Goal: Check status: Check status

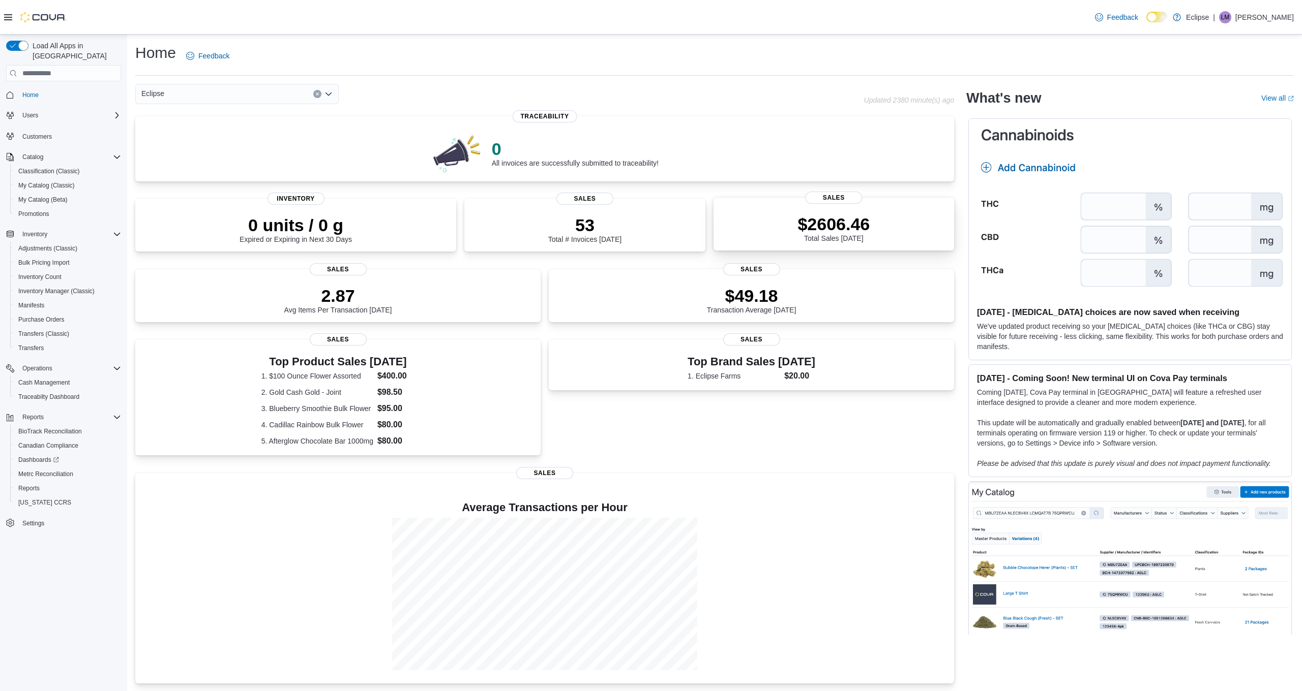
click at [799, 228] on p "$2606.46" at bounding box center [833, 224] width 72 height 20
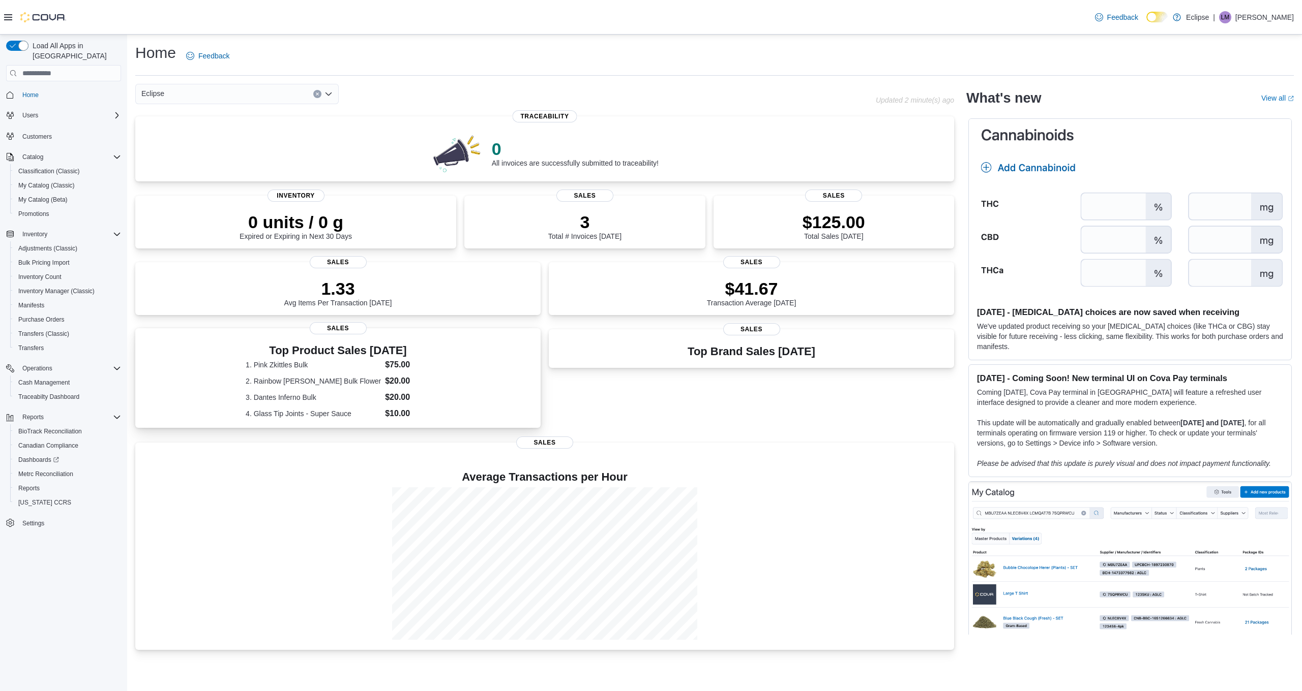
click at [429, 398] on div "Top Product Sales Today 1. Pink Zkittles Bulk $75.00 2. Rainbow Kotton Kandy Bu…" at bounding box center [337, 380] width 389 height 79
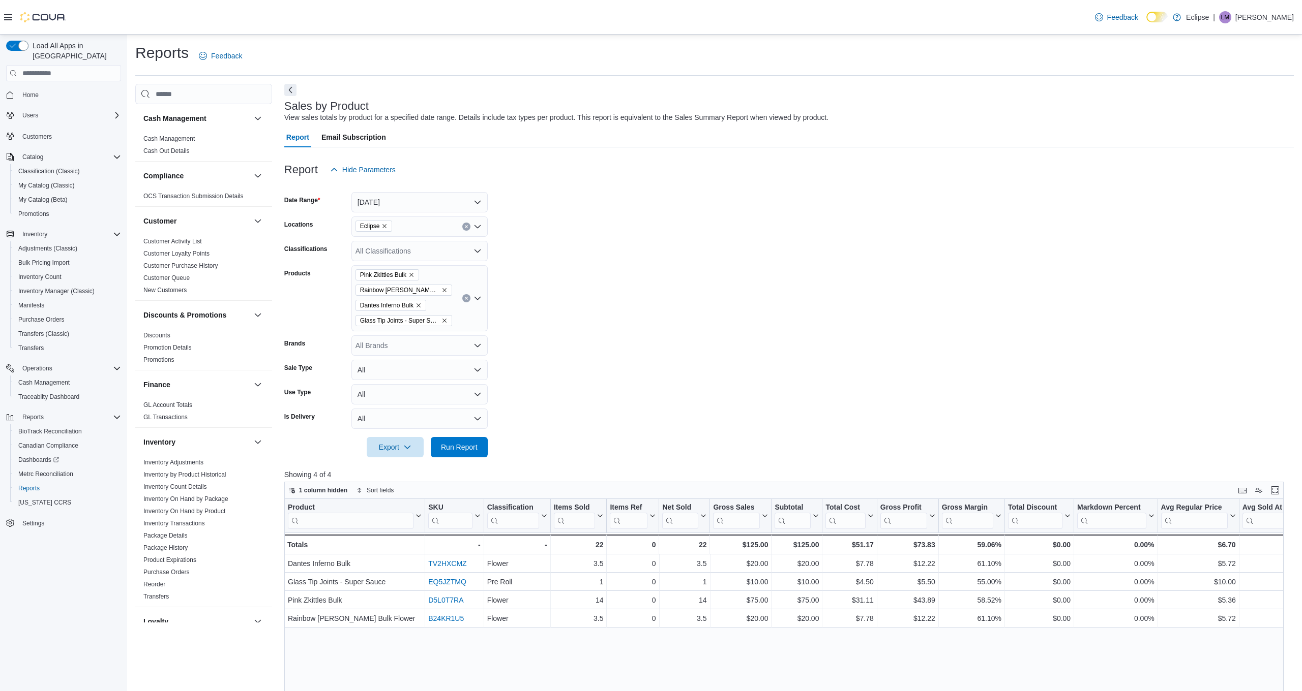
scroll to position [23, 0]
